Goal: Task Accomplishment & Management: Complete application form

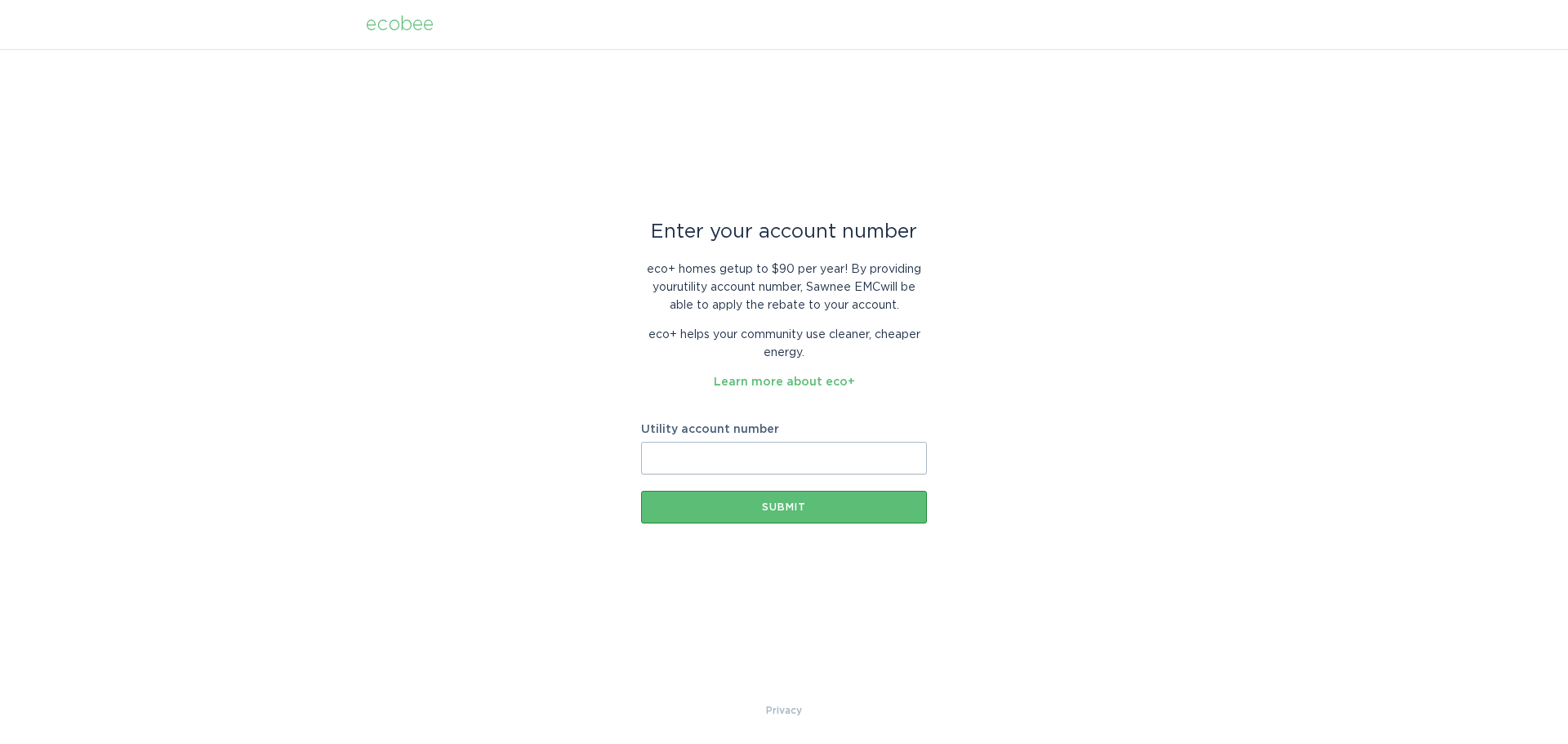
click at [733, 458] on input "Utility account number" at bounding box center [784, 458] width 286 height 33
paste input "2105064003"
type input "2105064003"
click at [777, 504] on div "Submit" at bounding box center [784, 507] width 269 height 10
